Goal: Task Accomplishment & Management: Manage account settings

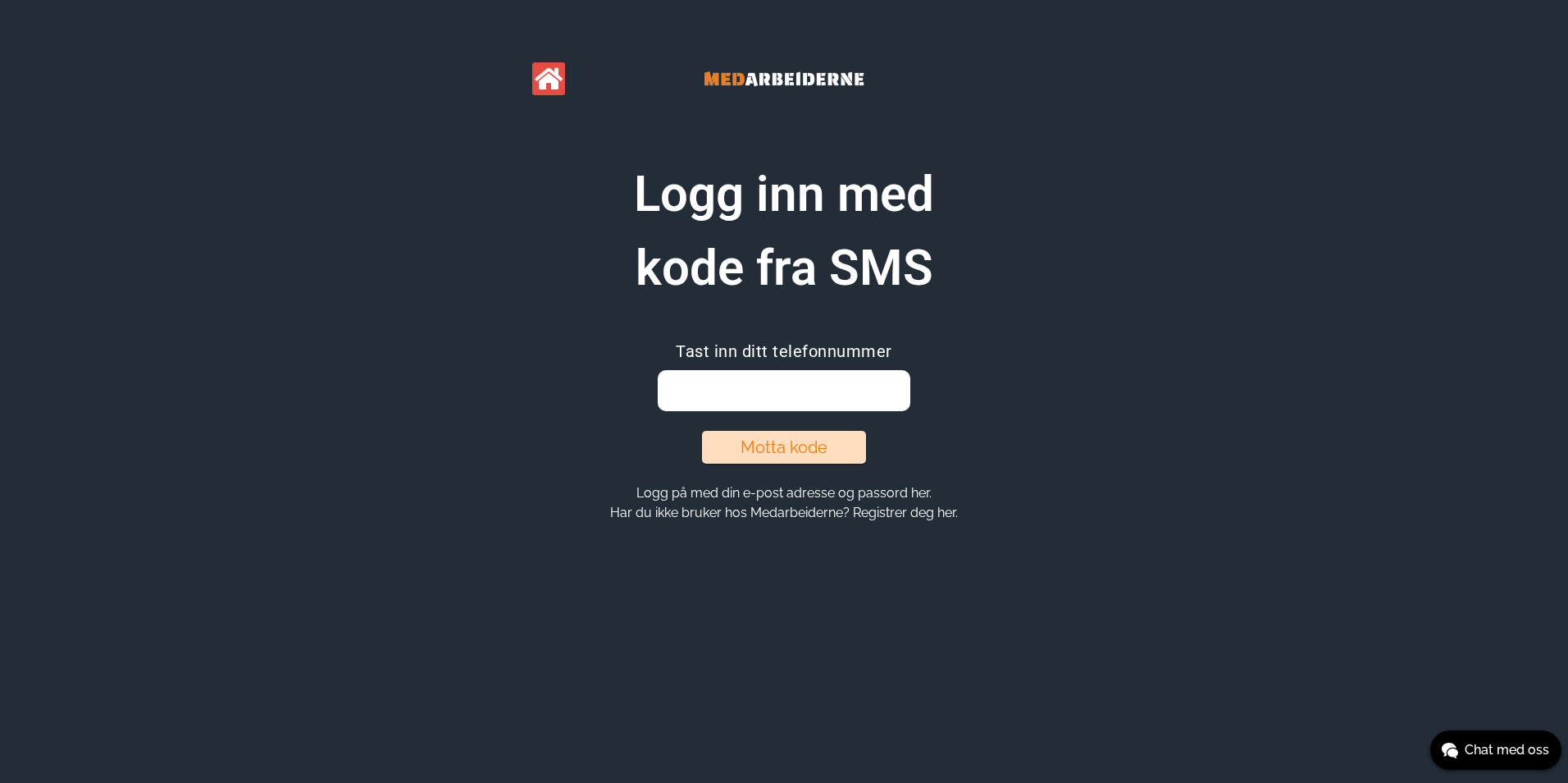
click at [740, 393] on input "email" at bounding box center [784, 391] width 252 height 41
type input "95838626"
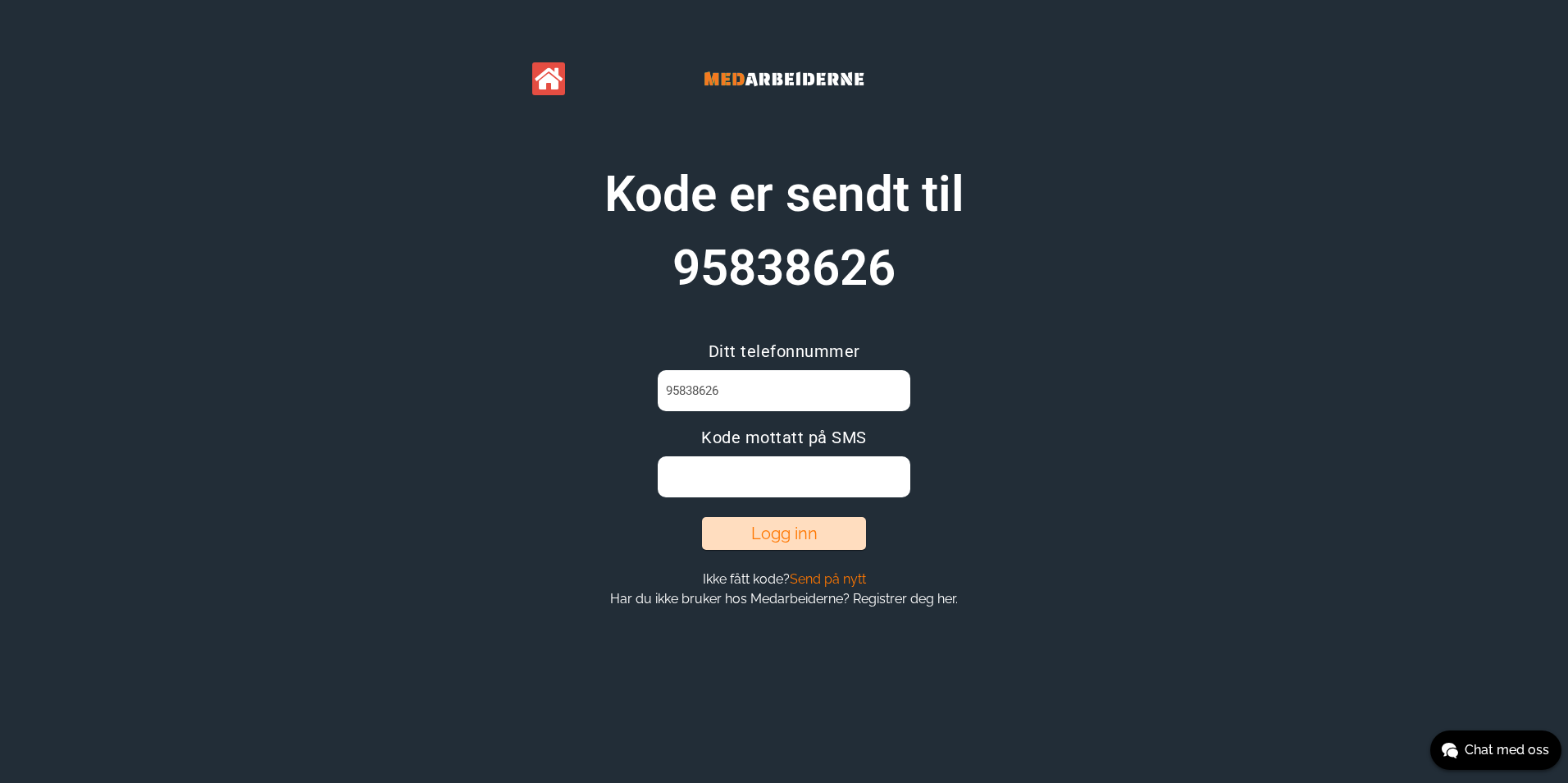
click at [753, 467] on input at bounding box center [784, 477] width 252 height 41
click at [744, 473] on input at bounding box center [784, 477] width 252 height 41
paste input "PTO0S8W5"
type input "PTO0S8W5"
click at [810, 531] on button "Logg inn" at bounding box center [784, 533] width 164 height 33
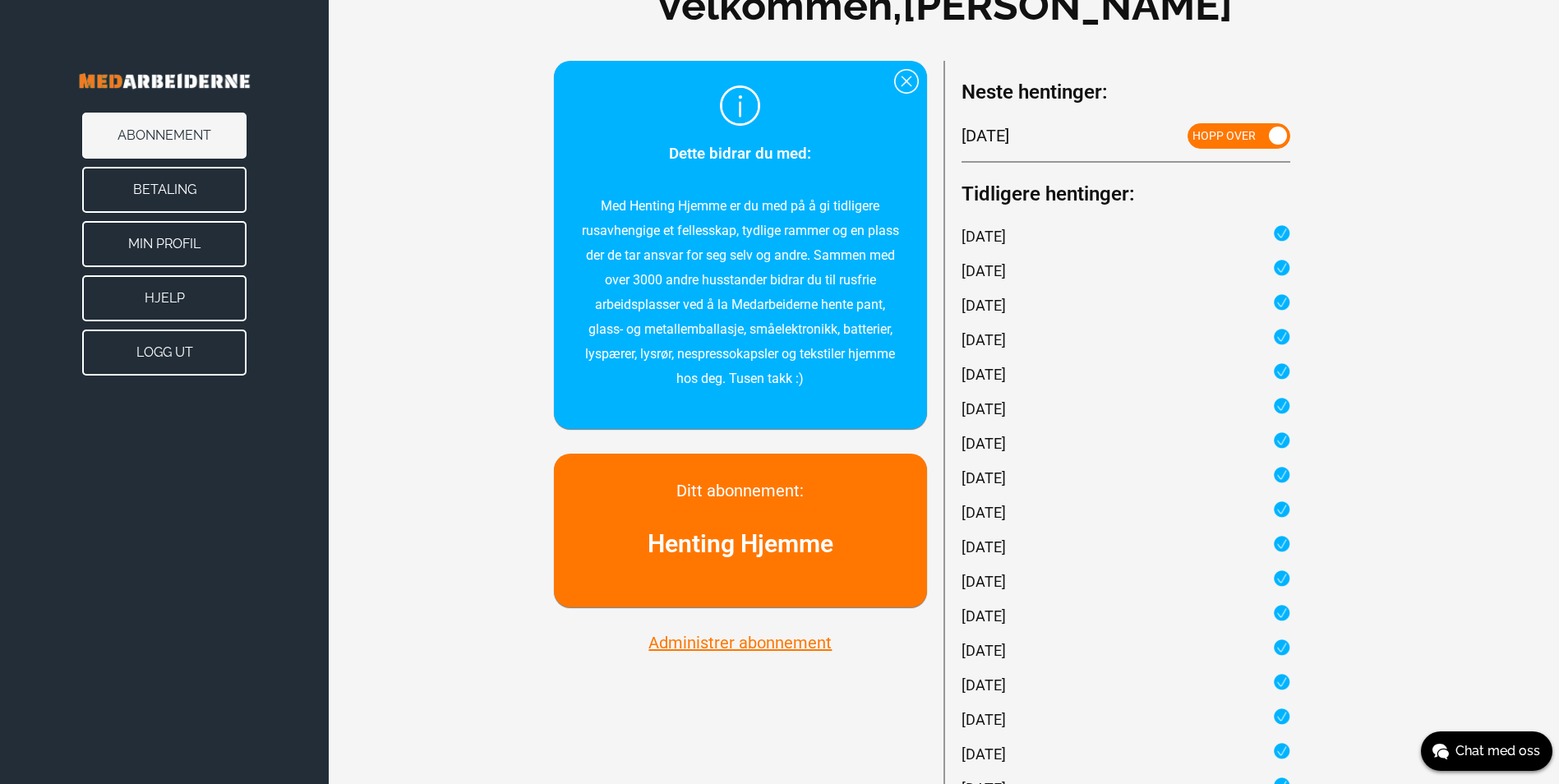
scroll to position [82, 0]
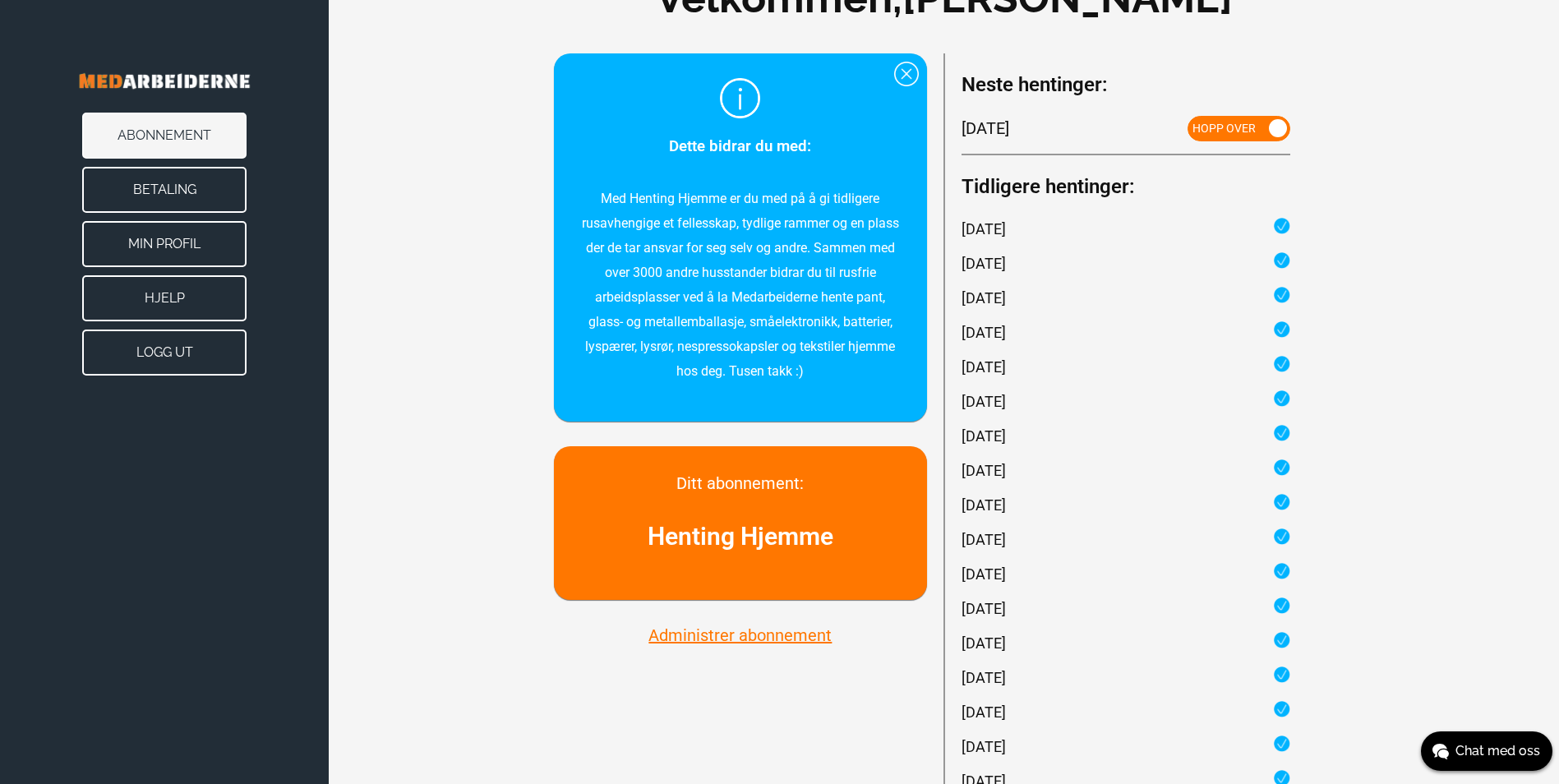
click at [1246, 129] on span "Hopp over" at bounding box center [1224, 128] width 63 height 13
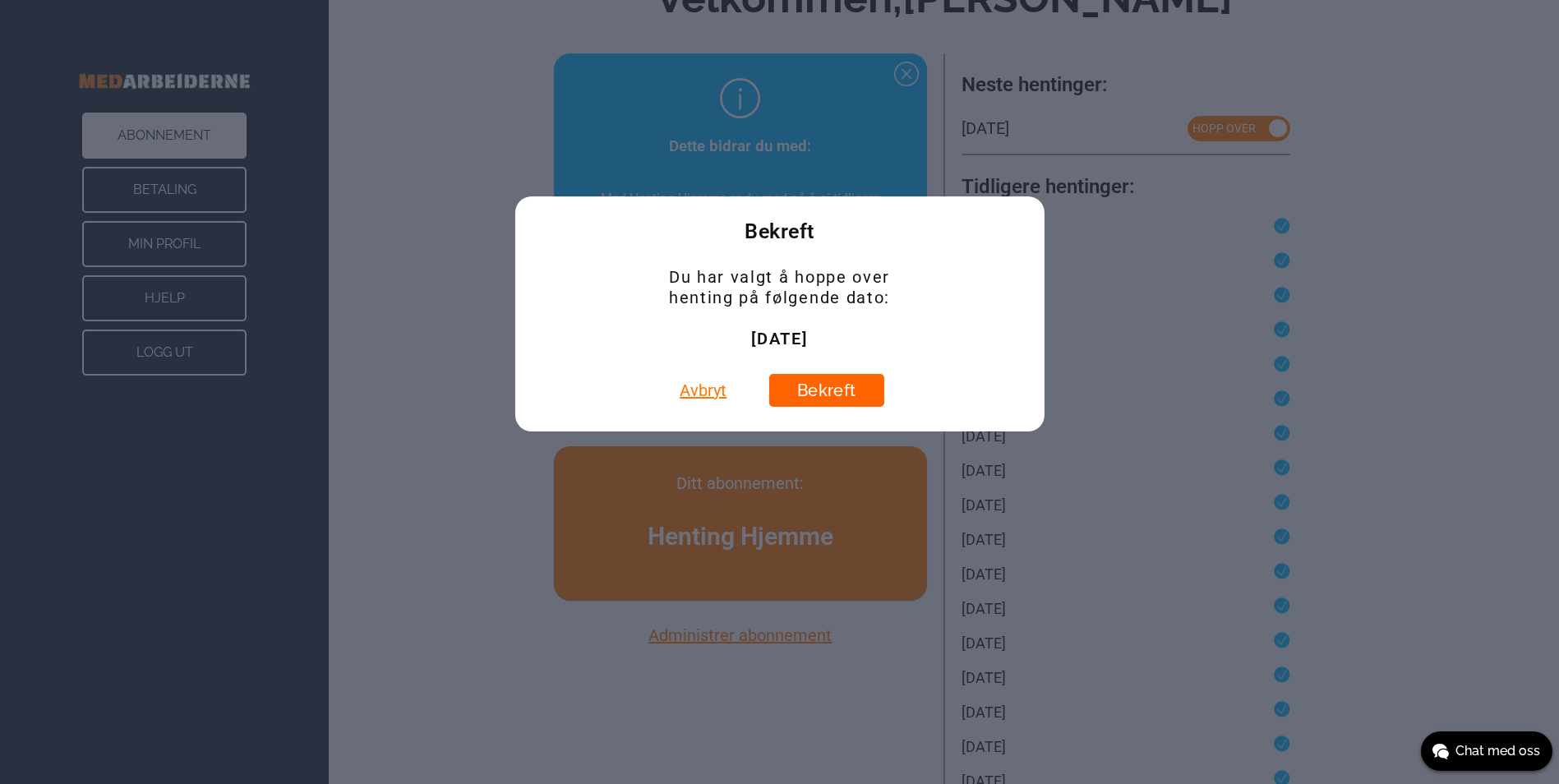
click at [847, 388] on button "Bekreft" at bounding box center [827, 389] width 115 height 33
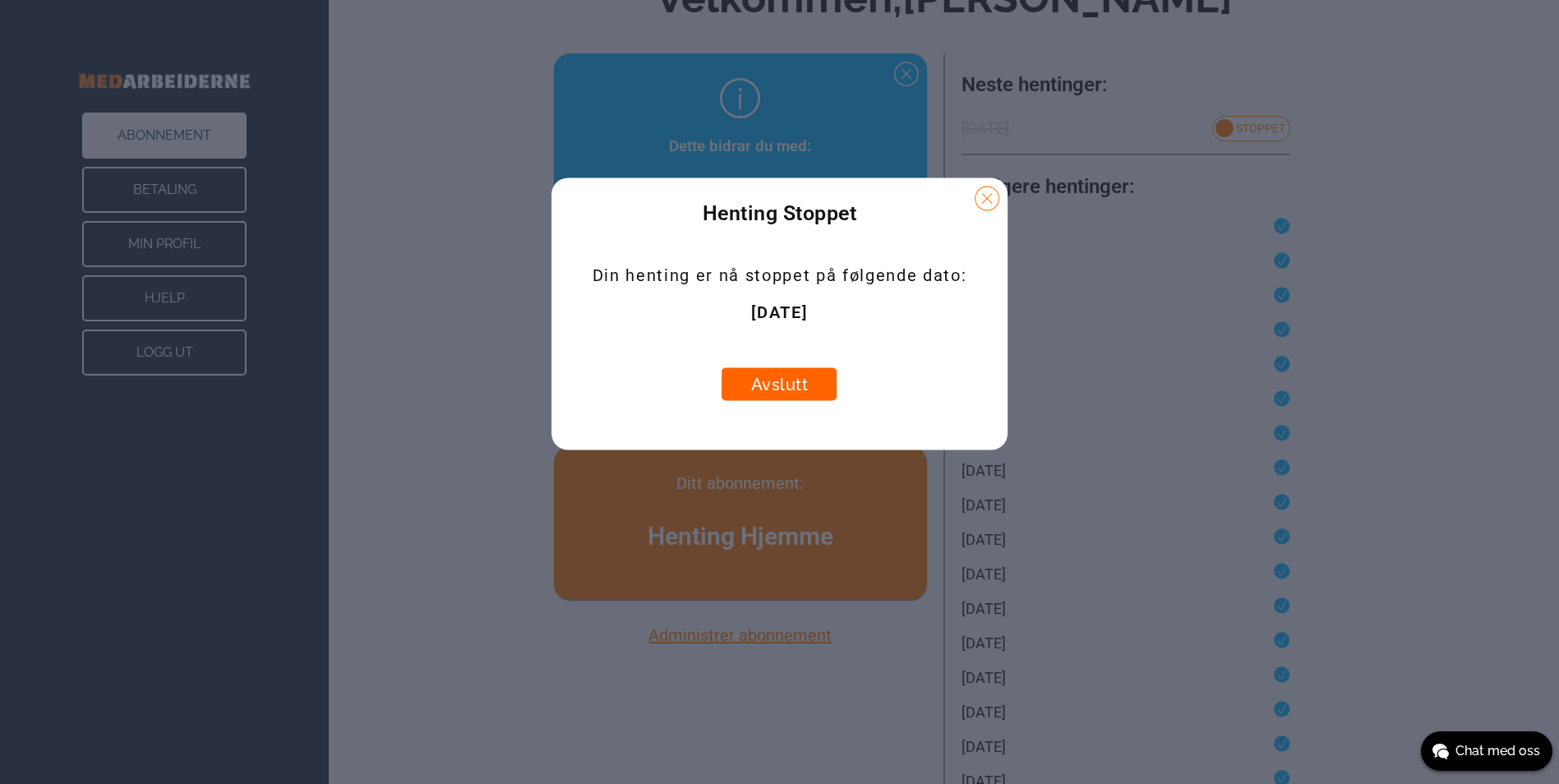
click at [798, 389] on button "Avslutt" at bounding box center [780, 383] width 115 height 33
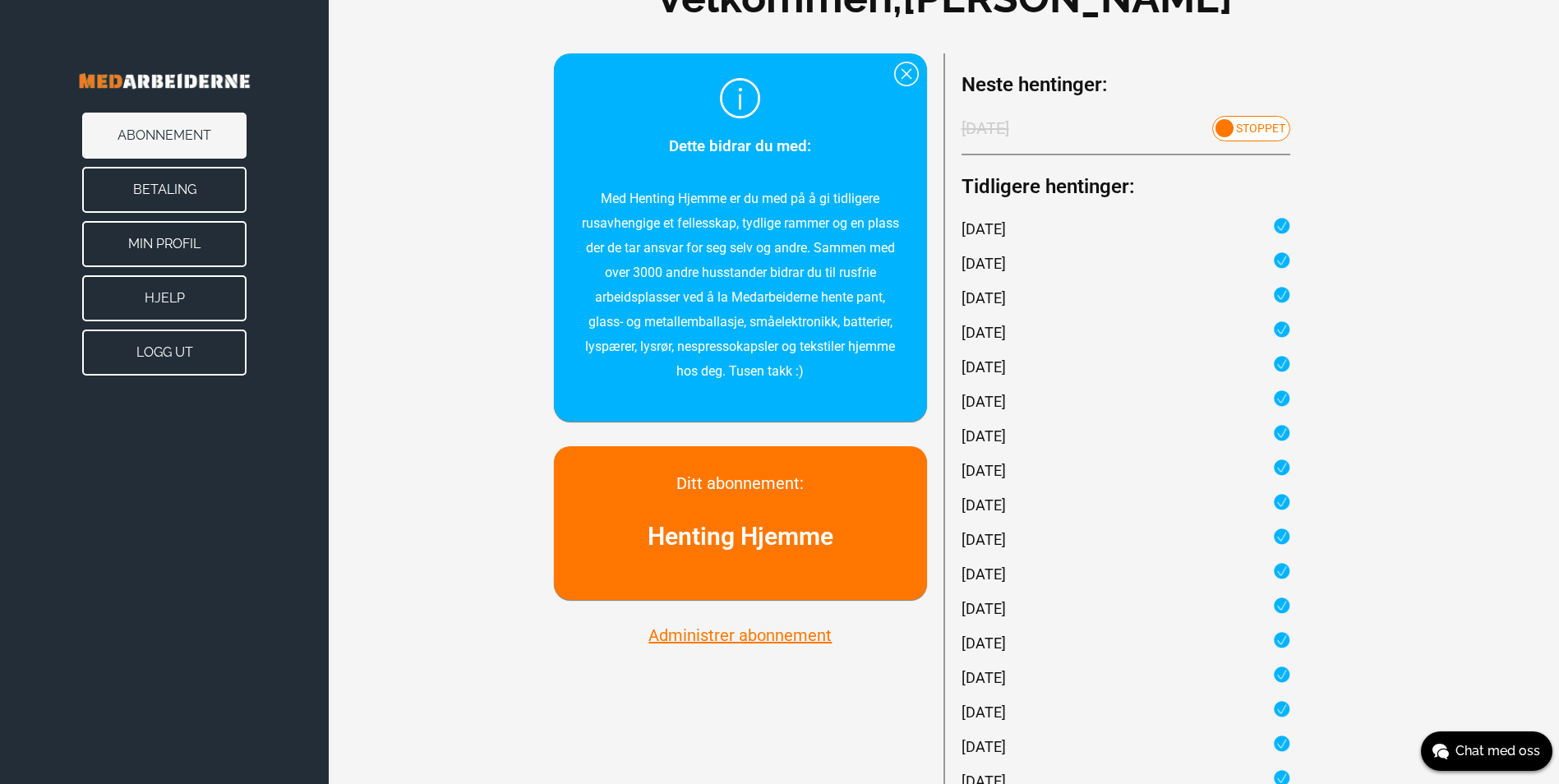
click at [186, 238] on button "Min Profil" at bounding box center [164, 244] width 165 height 46
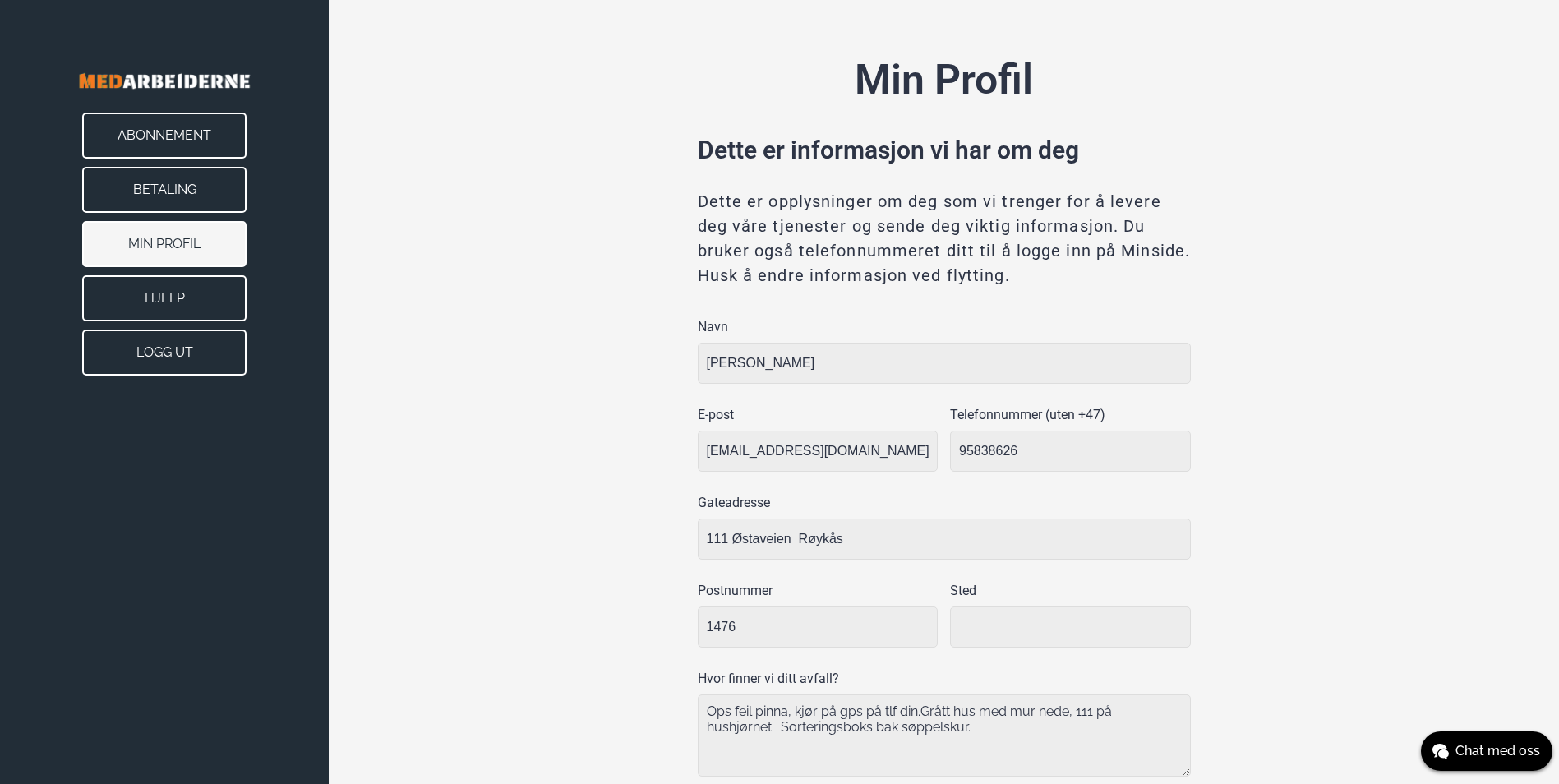
type input "Rasta"
click at [183, 208] on button "Betaling" at bounding box center [164, 189] width 165 height 46
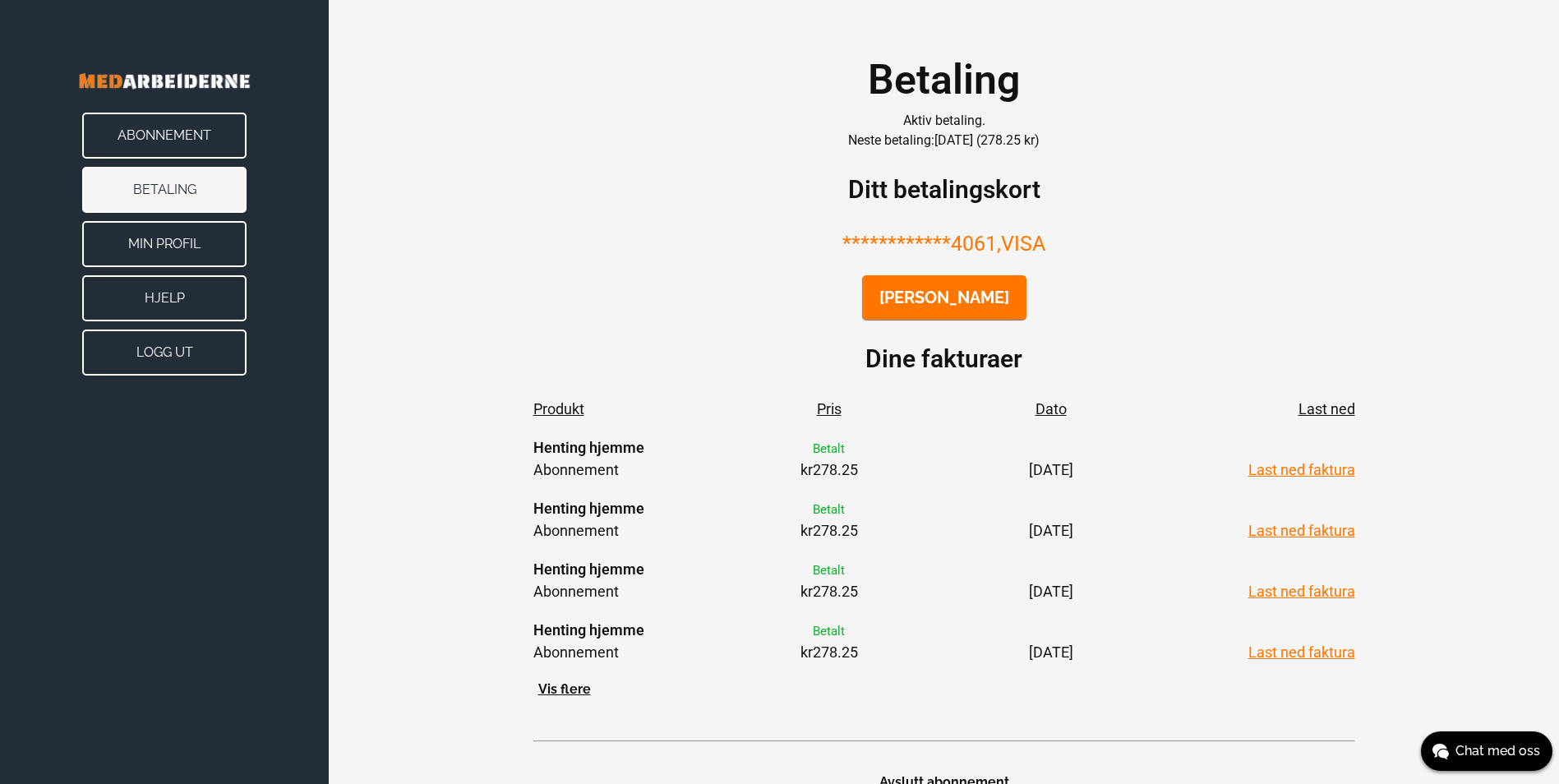
click at [961, 295] on button "[PERSON_NAME]" at bounding box center [944, 297] width 165 height 44
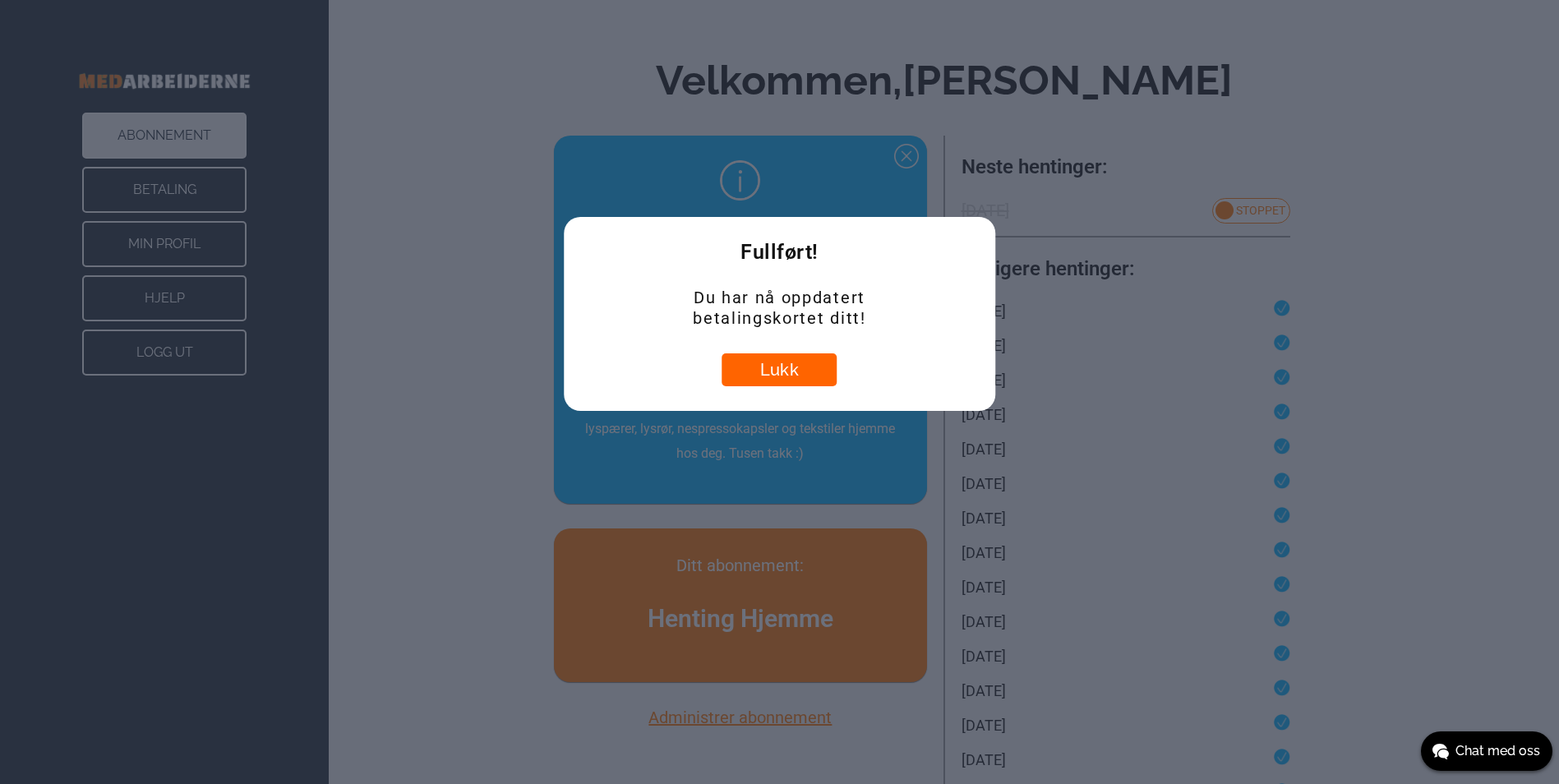
click at [783, 367] on button "Lukk" at bounding box center [779, 369] width 115 height 33
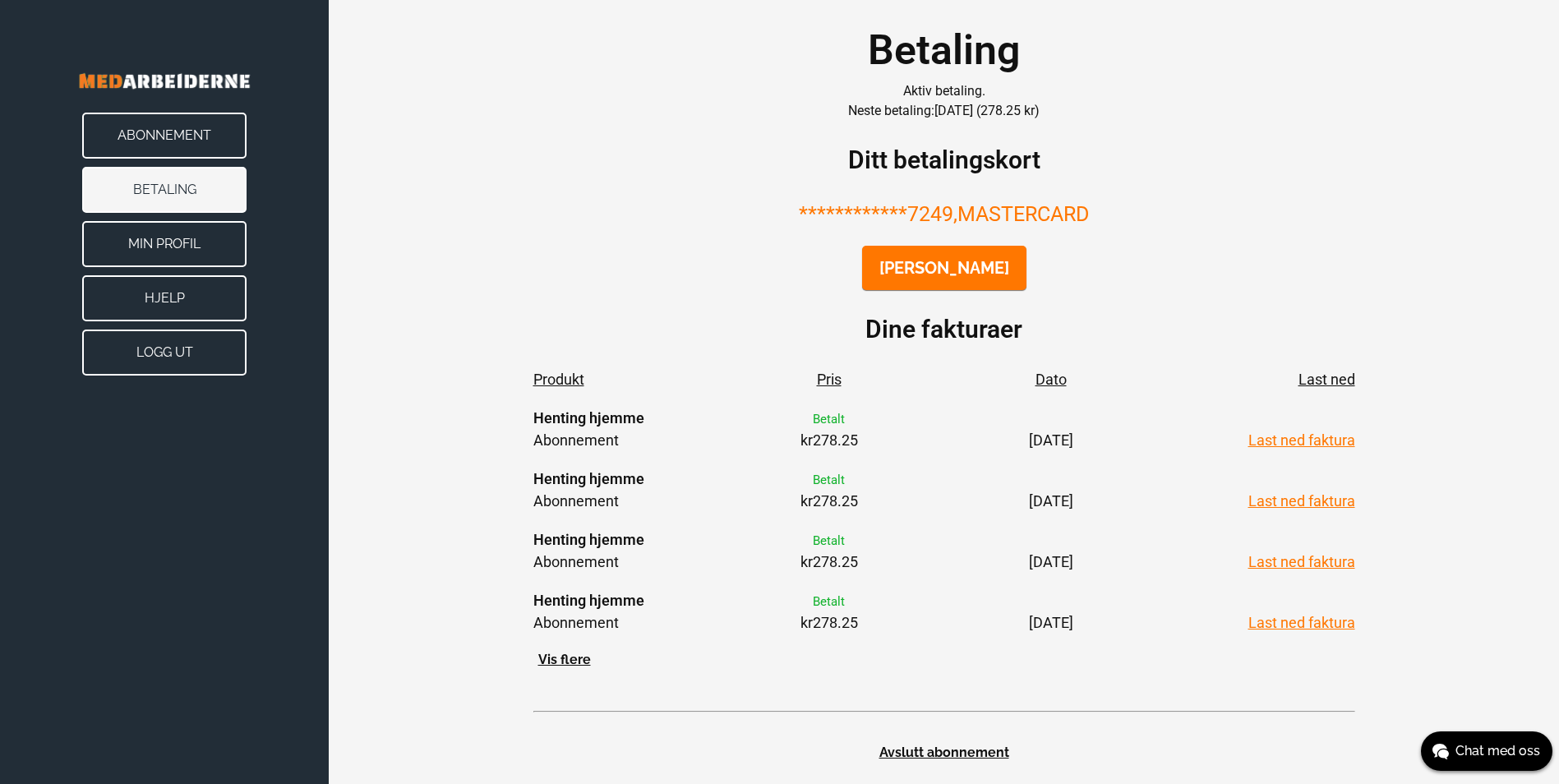
scroll to position [55, 0]
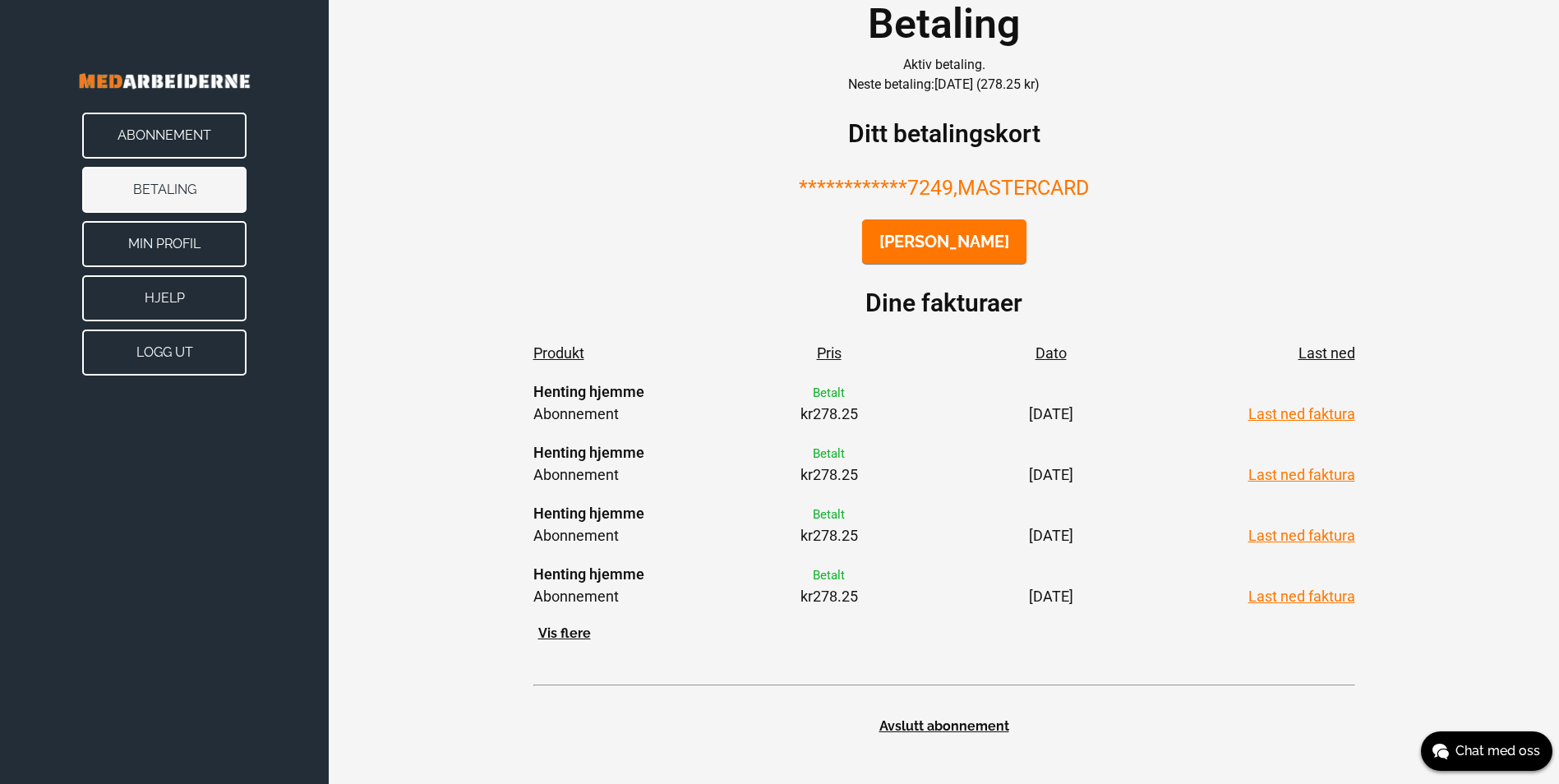
click at [163, 128] on button "Abonnement" at bounding box center [164, 136] width 165 height 46
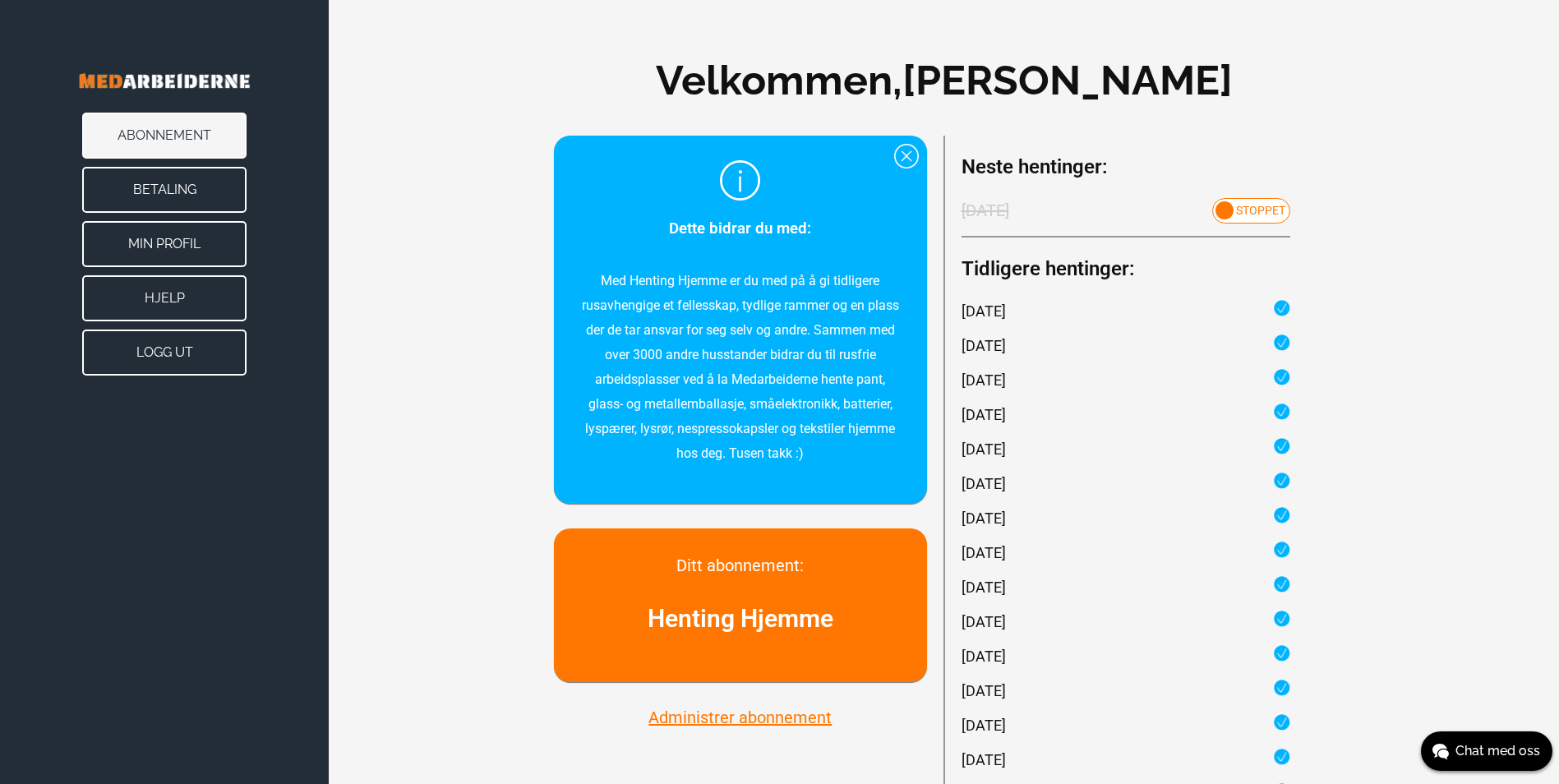
click at [122, 351] on button "Logg ut" at bounding box center [164, 352] width 165 height 46
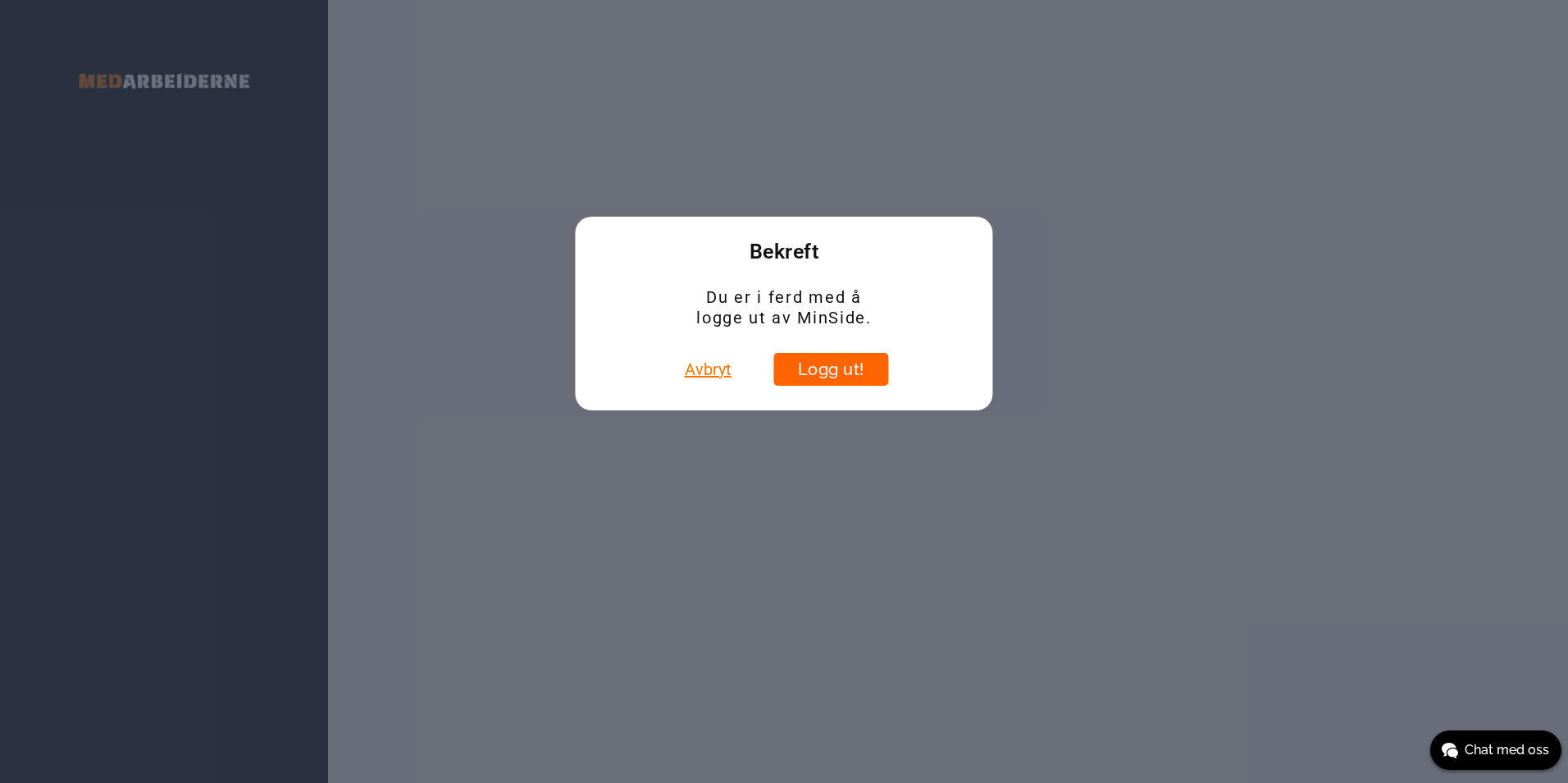
click at [851, 379] on button "Logg ut!" at bounding box center [831, 369] width 115 height 33
